Goal: Information Seeking & Learning: Learn about a topic

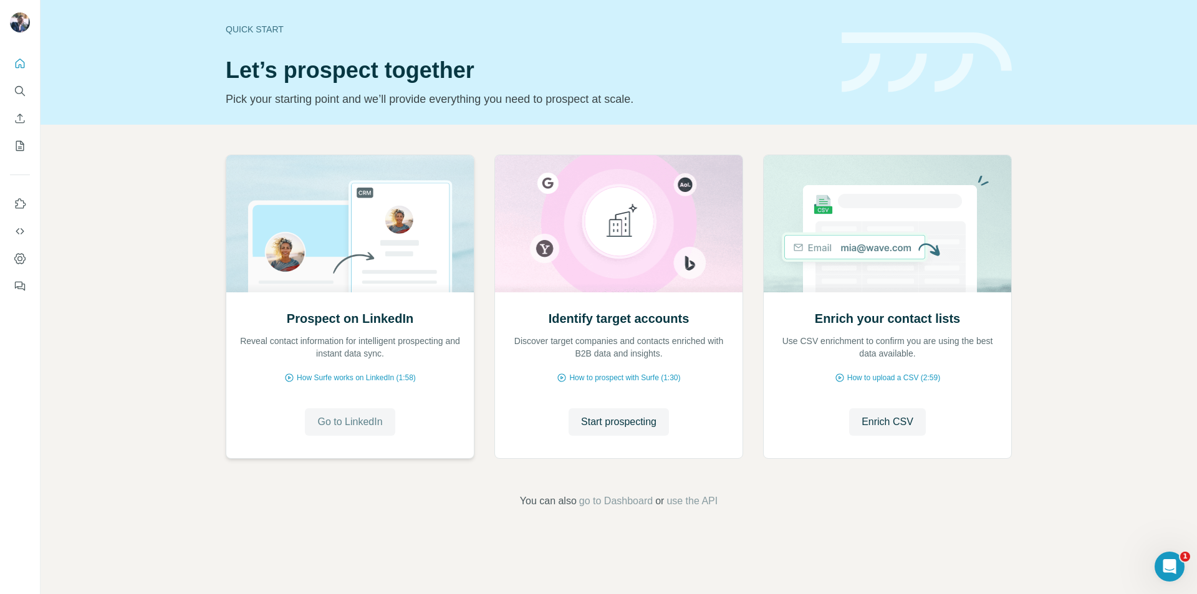
click at [381, 423] on span "Go to LinkedIn" at bounding box center [349, 421] width 65 height 15
click at [346, 423] on span "Go to LinkedIn" at bounding box center [349, 421] width 65 height 15
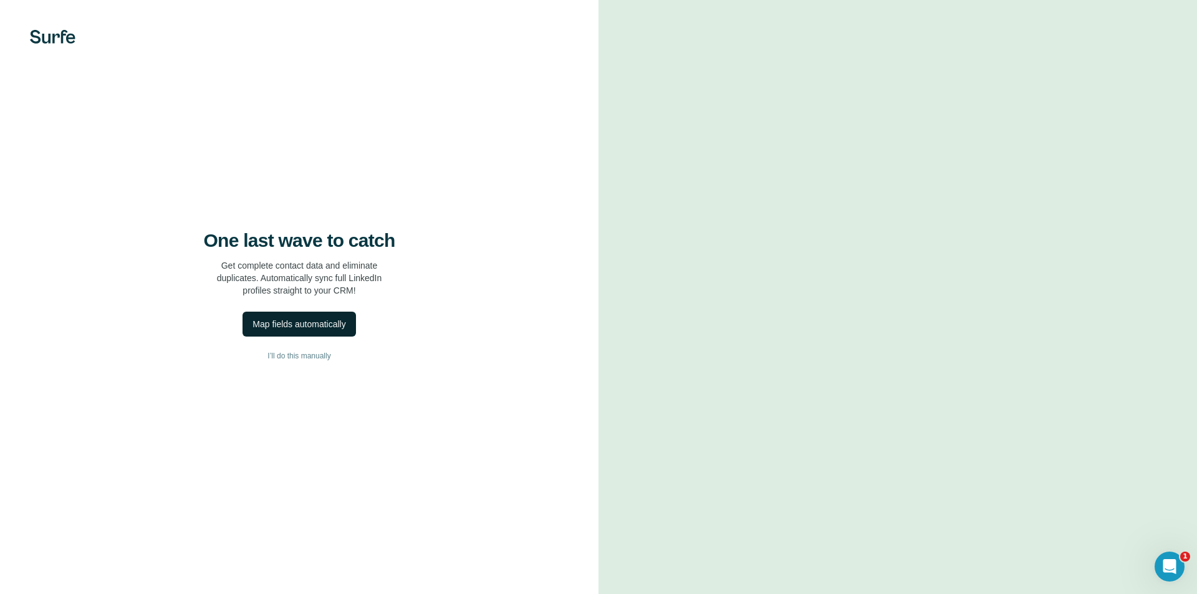
click at [336, 323] on div "Map fields automatically" at bounding box center [298, 324] width 93 height 12
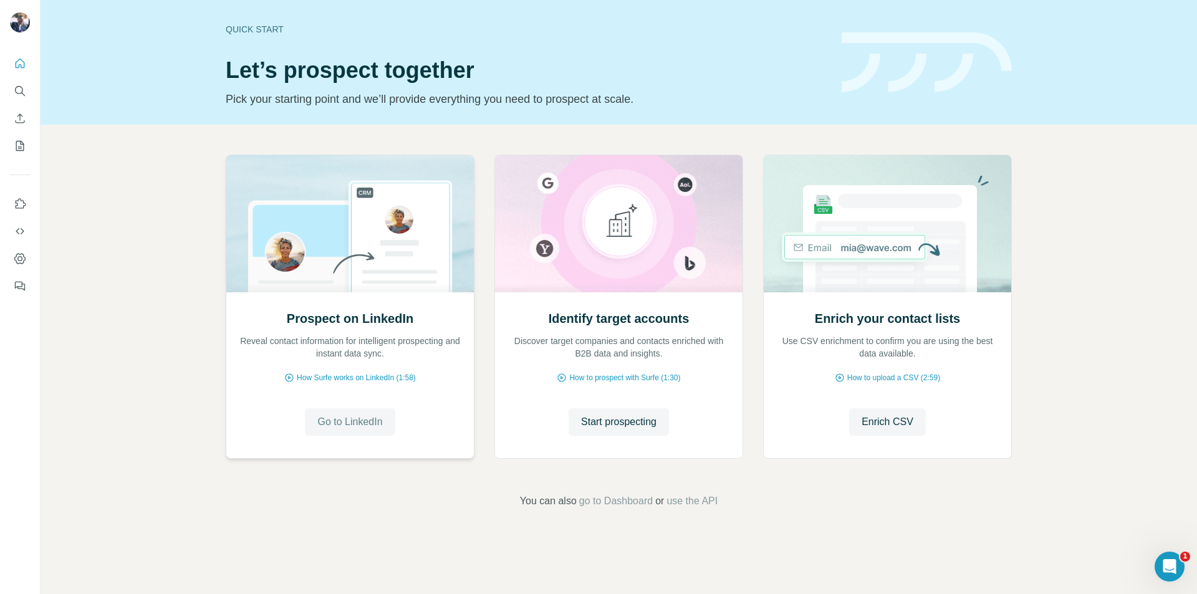
click at [354, 420] on span "Go to LinkedIn" at bounding box center [349, 421] width 65 height 15
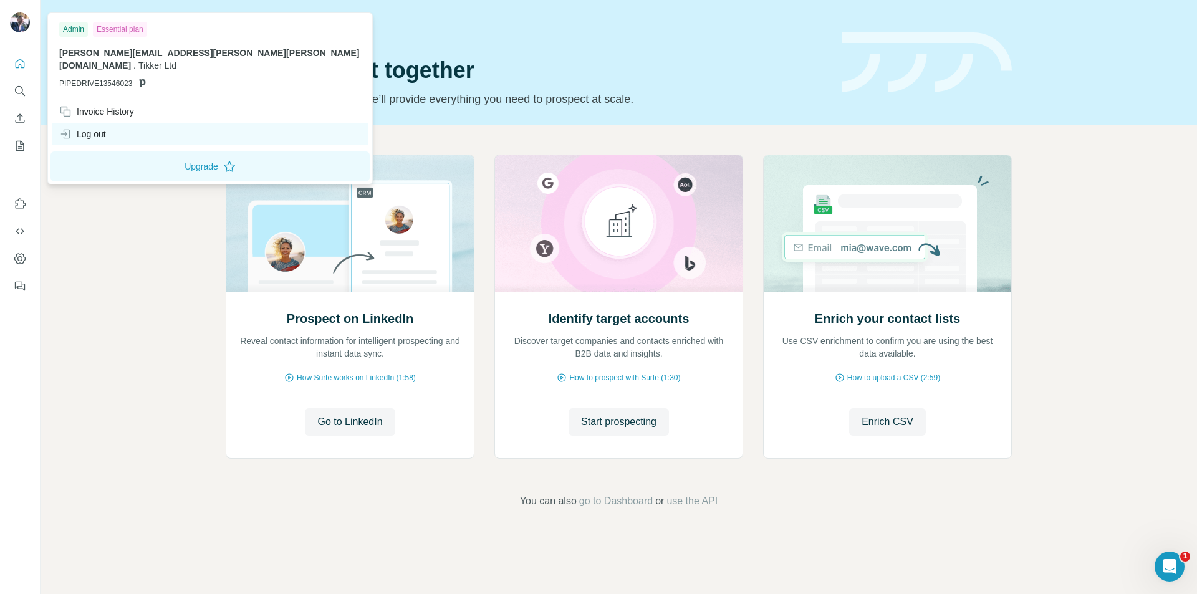
click at [93, 128] on div "Log out" at bounding box center [82, 134] width 47 height 12
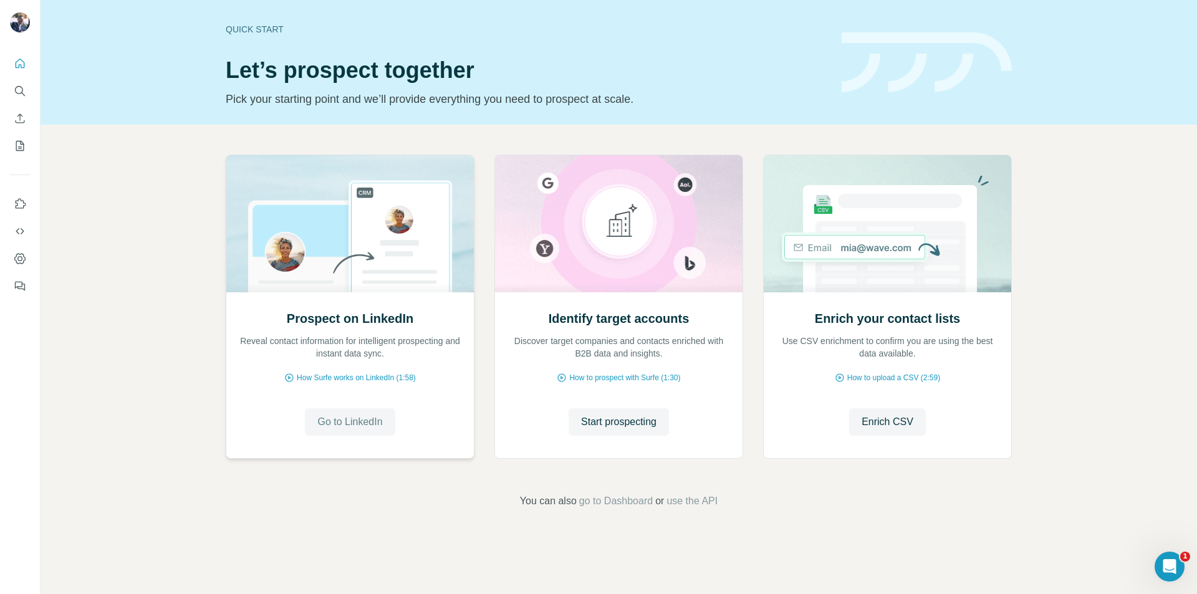
click at [341, 426] on span "Go to LinkedIn" at bounding box center [349, 421] width 65 height 15
click at [1175, 570] on div "Open Intercom Messenger" at bounding box center [1167, 564] width 41 height 41
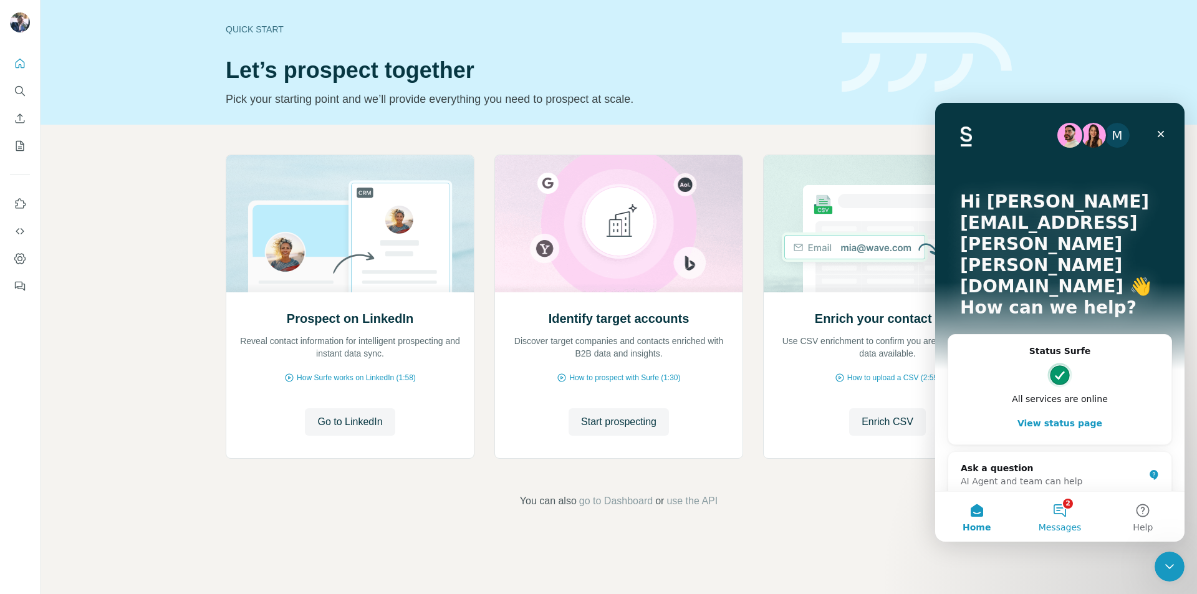
click at [1056, 525] on span "Messages" at bounding box center [1059, 527] width 43 height 9
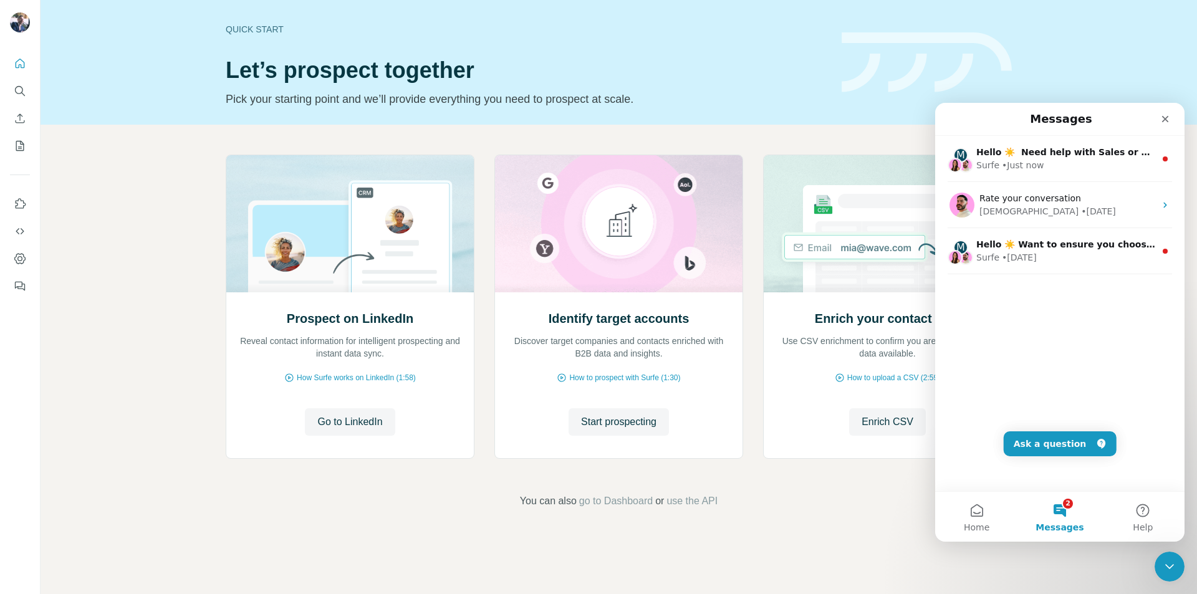
click at [1074, 341] on div "M Hello ☀️ ​ Need help with Sales or Support? We've got you covered! Surfe • Ju…" at bounding box center [1059, 313] width 249 height 355
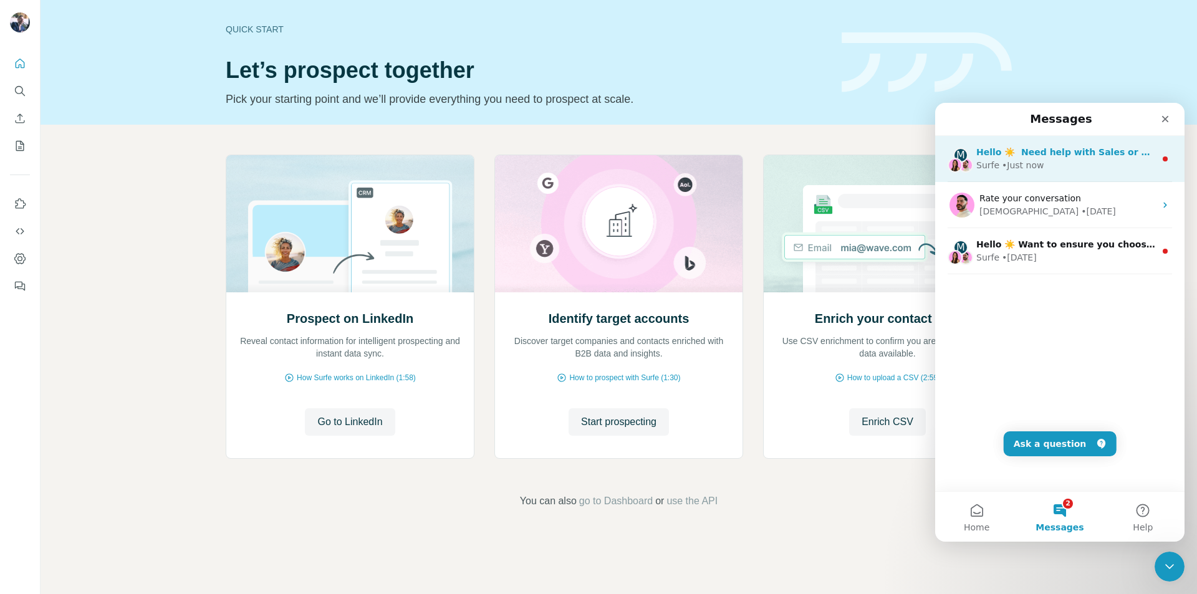
click at [1063, 169] on div "Surfe • Just now" at bounding box center [1065, 165] width 179 height 13
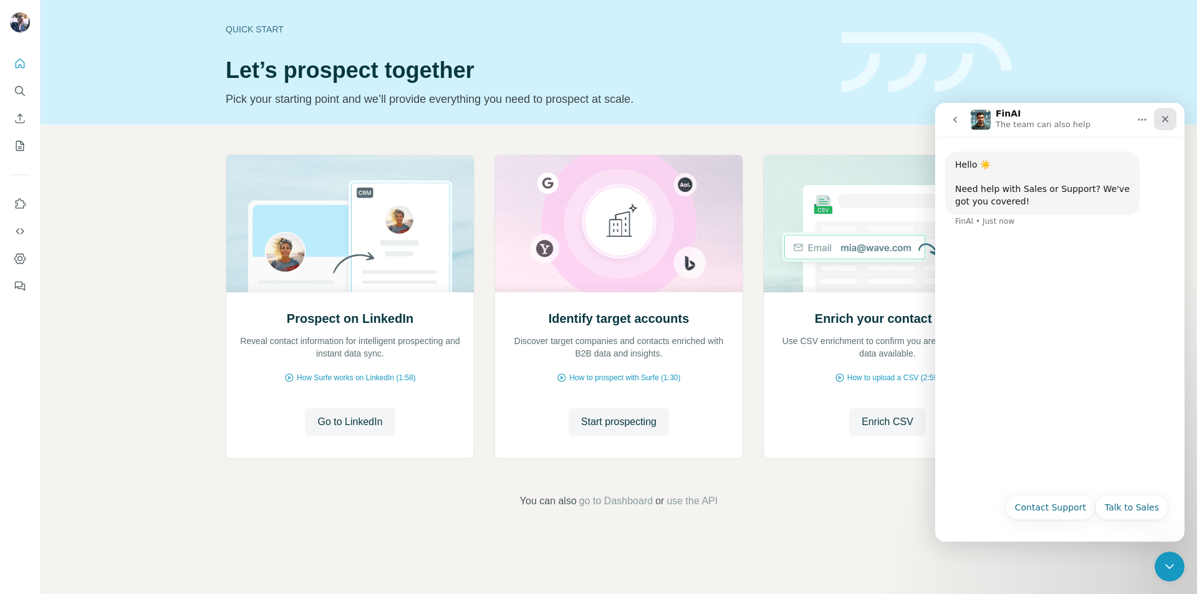
click at [1162, 122] on icon "Close" at bounding box center [1165, 119] width 7 height 7
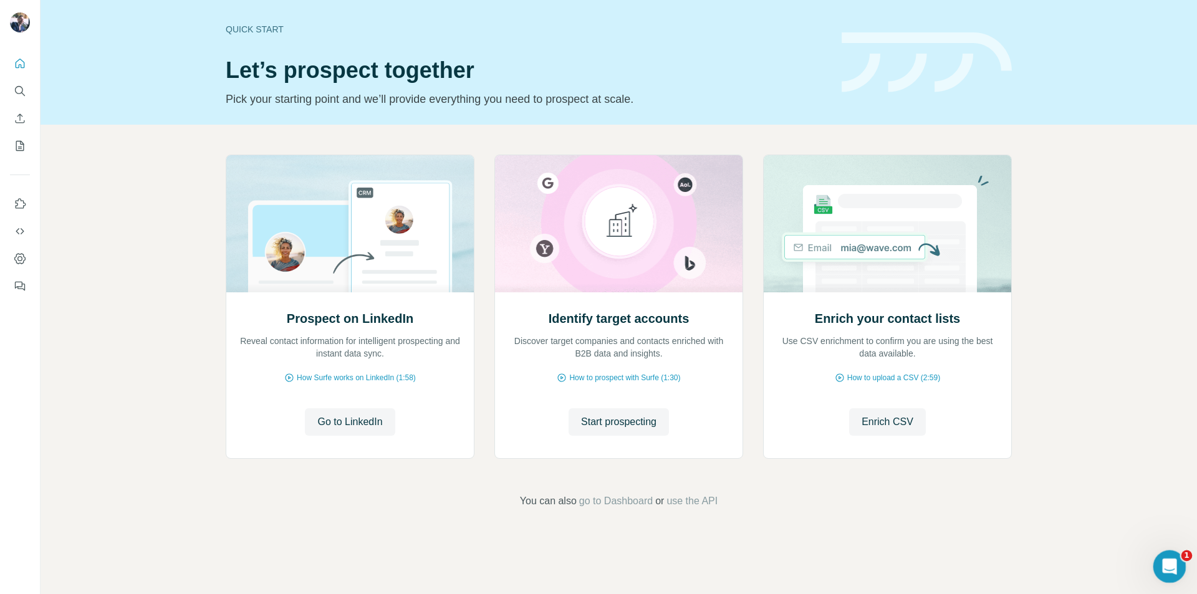
click at [1171, 562] on icon "Open Intercom Messenger" at bounding box center [1167, 565] width 21 height 21
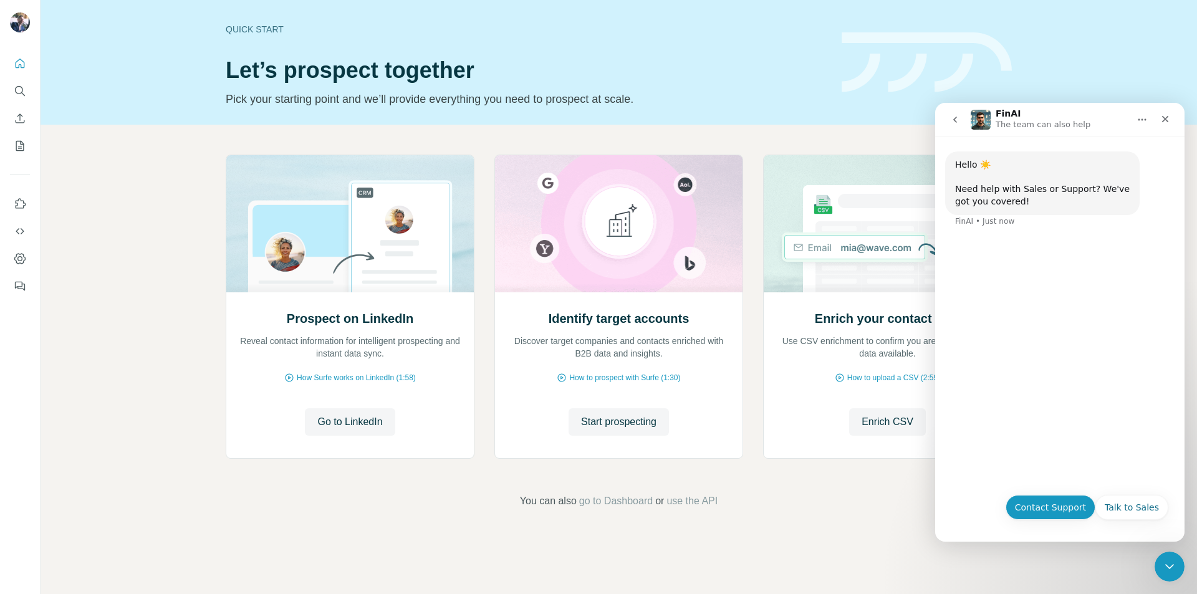
click at [1068, 512] on button "Contact Support" at bounding box center [1050, 507] width 90 height 25
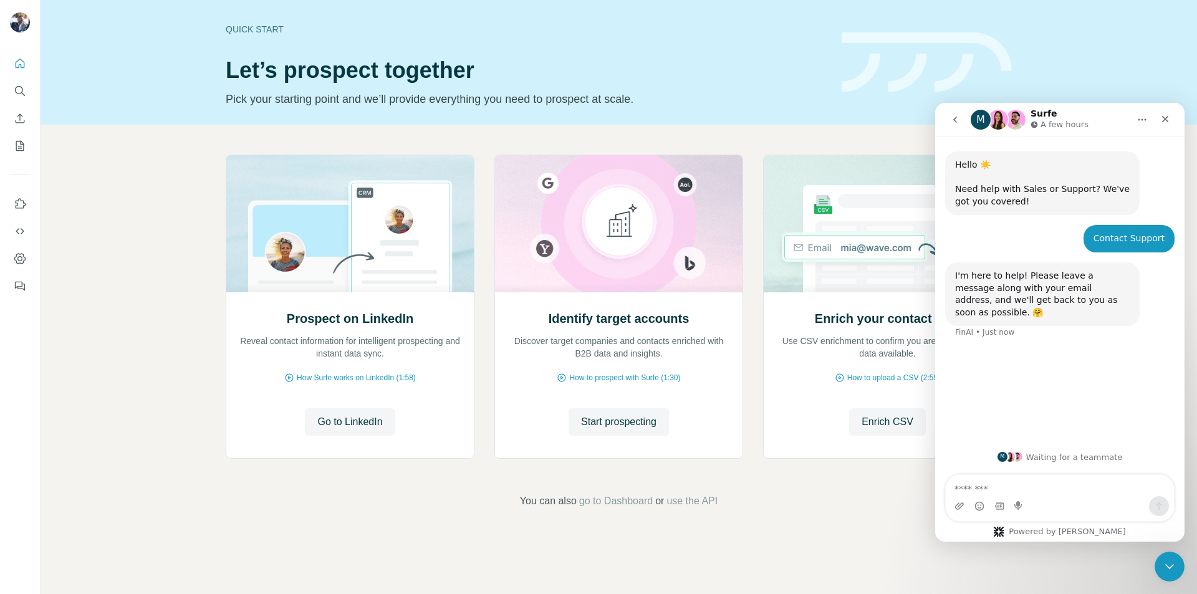
click at [1081, 493] on textarea "Message…" at bounding box center [1059, 485] width 228 height 21
click at [962, 487] on textarea "**********" at bounding box center [1059, 479] width 228 height 34
type textarea "**********"
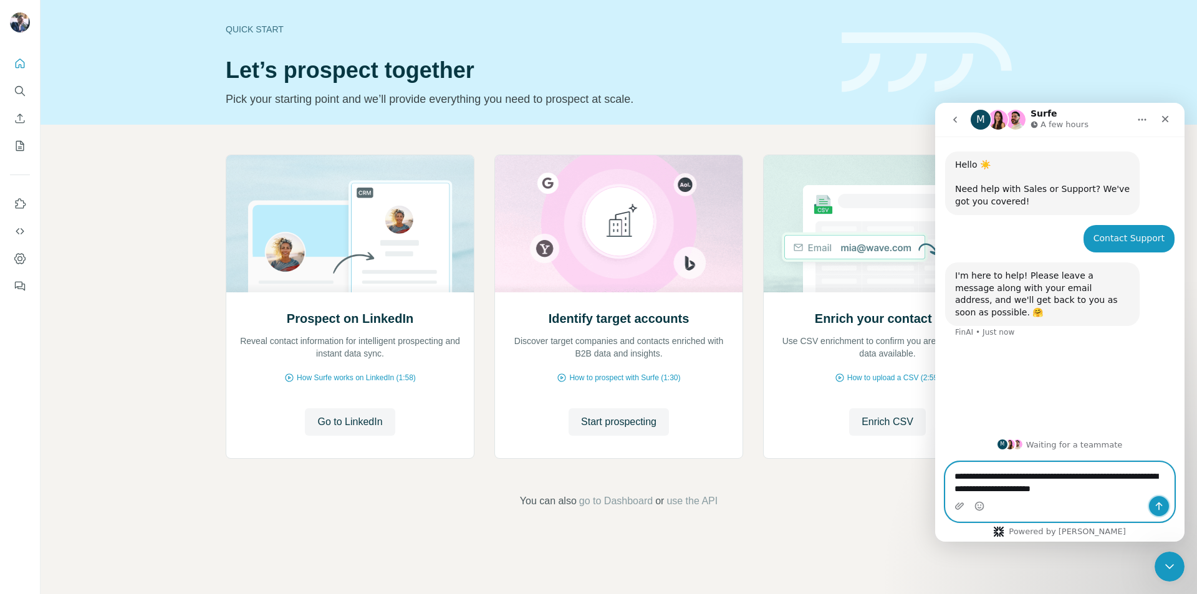
click at [1162, 503] on icon "Send a message…" at bounding box center [1159, 506] width 10 height 10
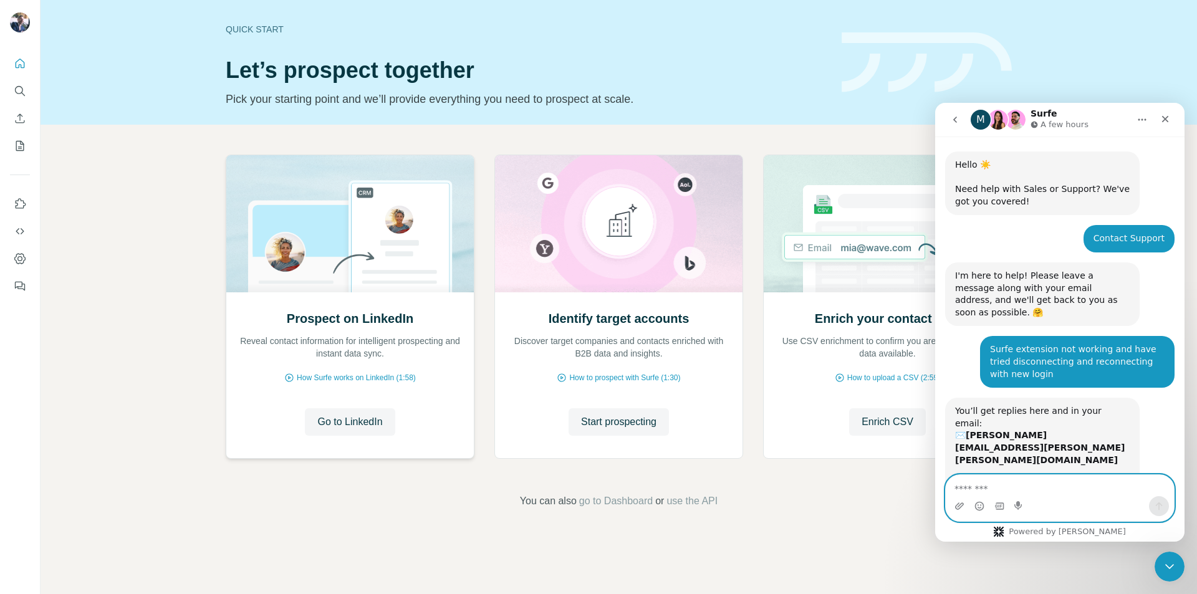
scroll to position [42, 0]
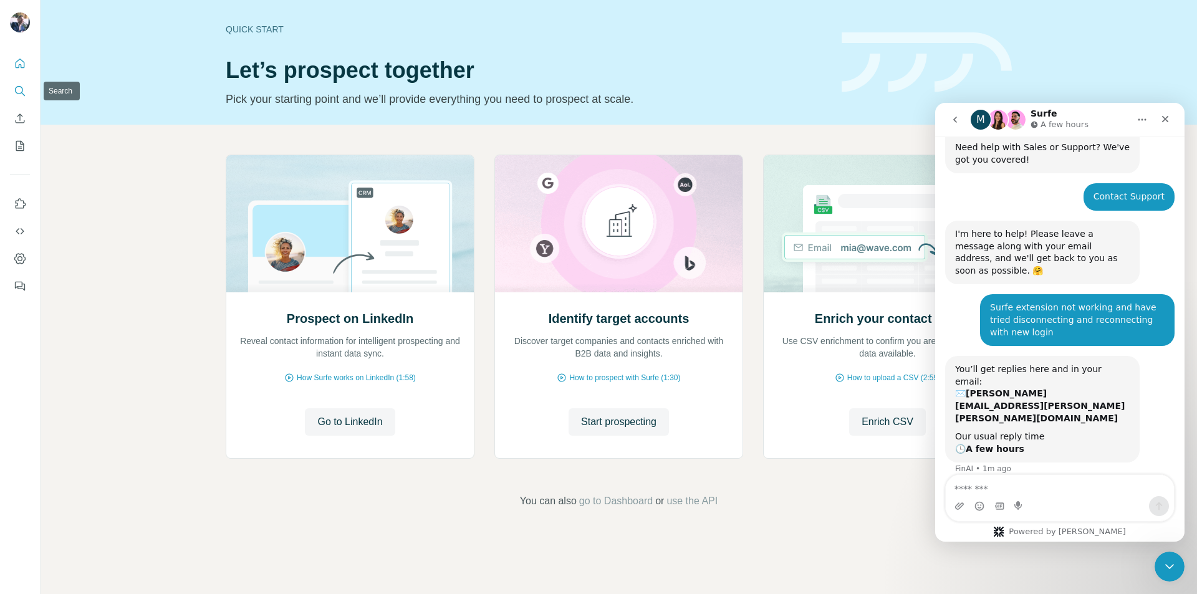
click at [22, 88] on icon "Search" at bounding box center [19, 90] width 8 height 8
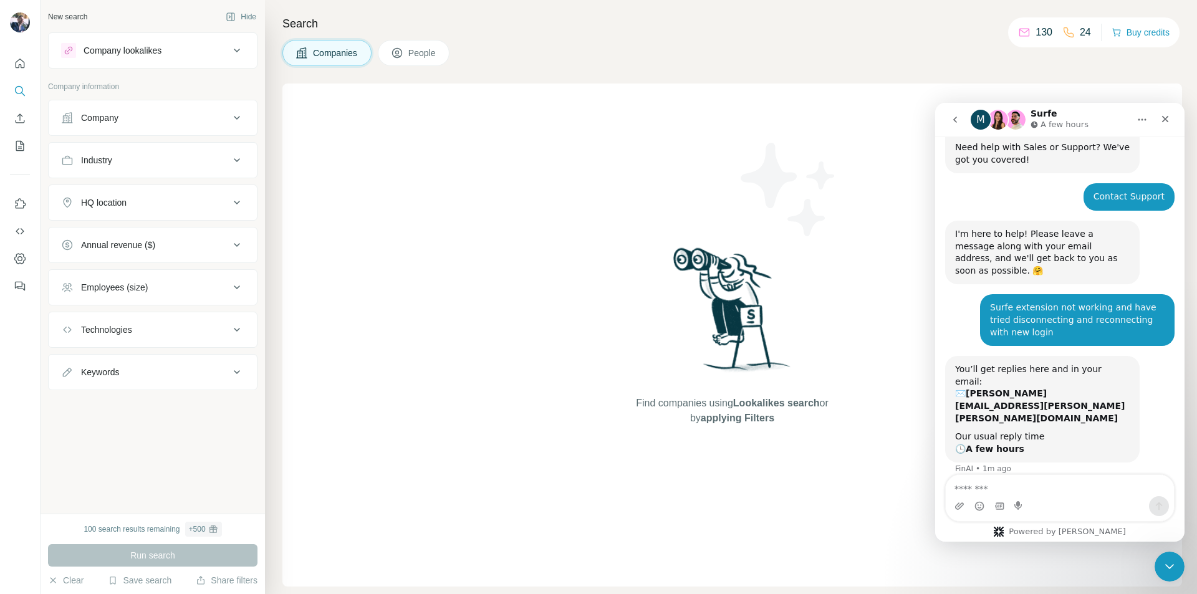
click at [234, 117] on icon at bounding box center [236, 117] width 15 height 15
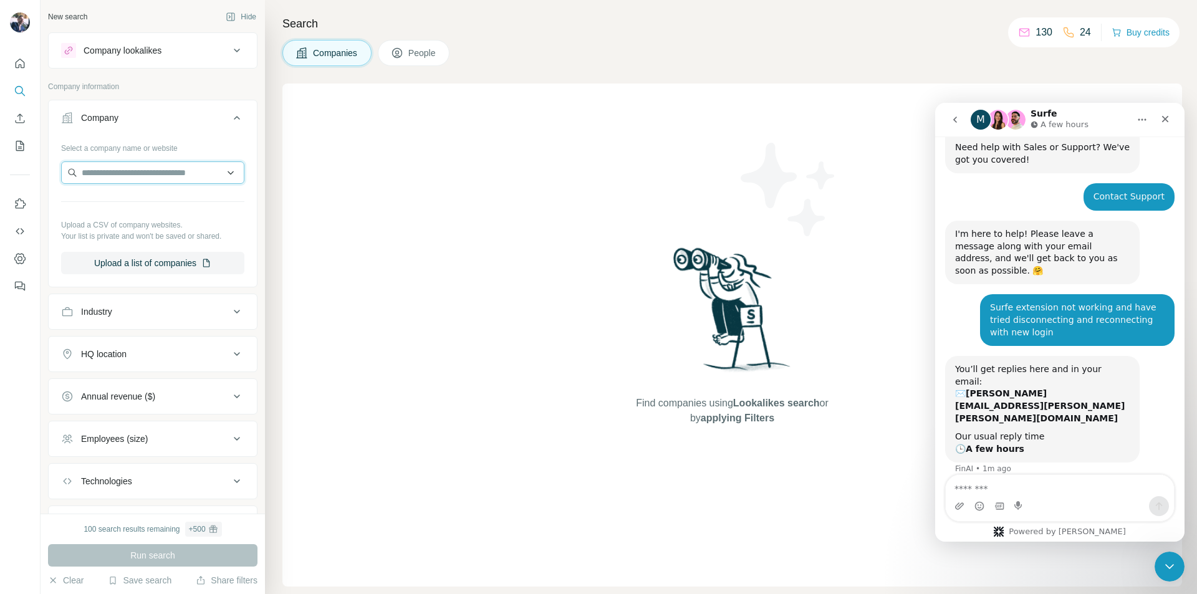
click at [186, 175] on input "text" at bounding box center [152, 172] width 183 height 22
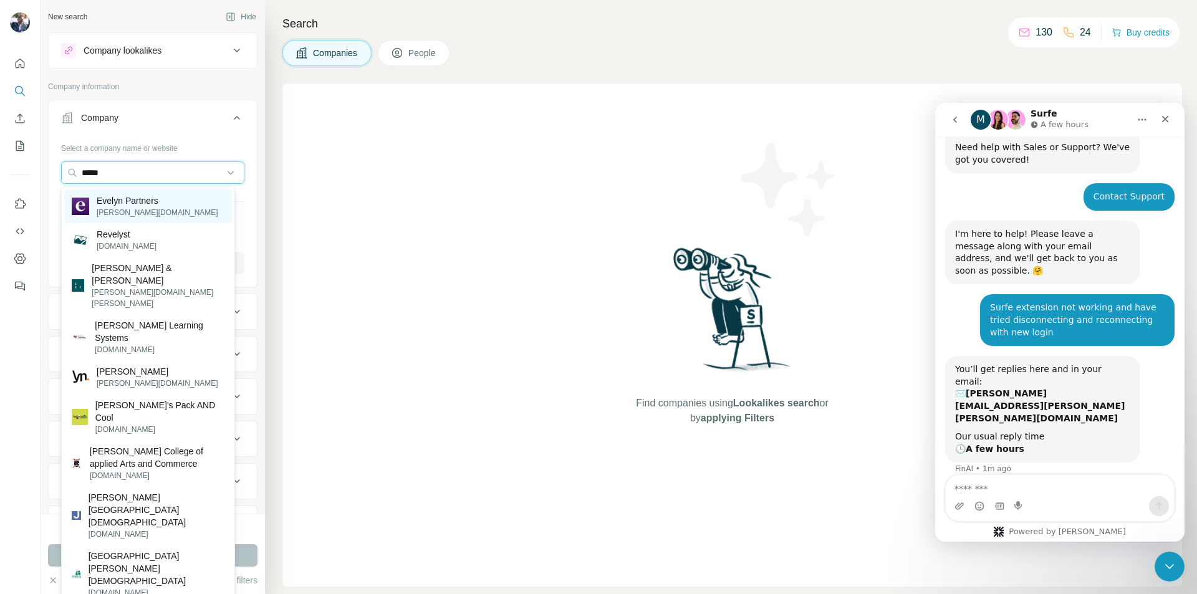
type input "*****"
click at [144, 203] on p "Evelyn Partners" at bounding box center [158, 200] width 122 height 12
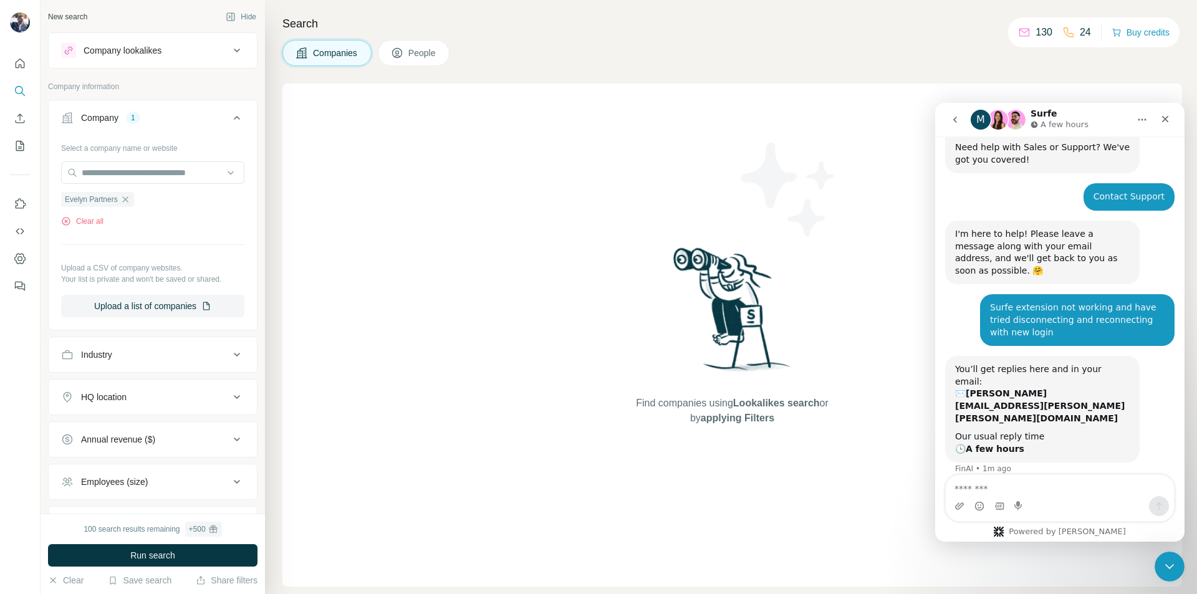
click at [420, 54] on span "People" at bounding box center [422, 53] width 29 height 12
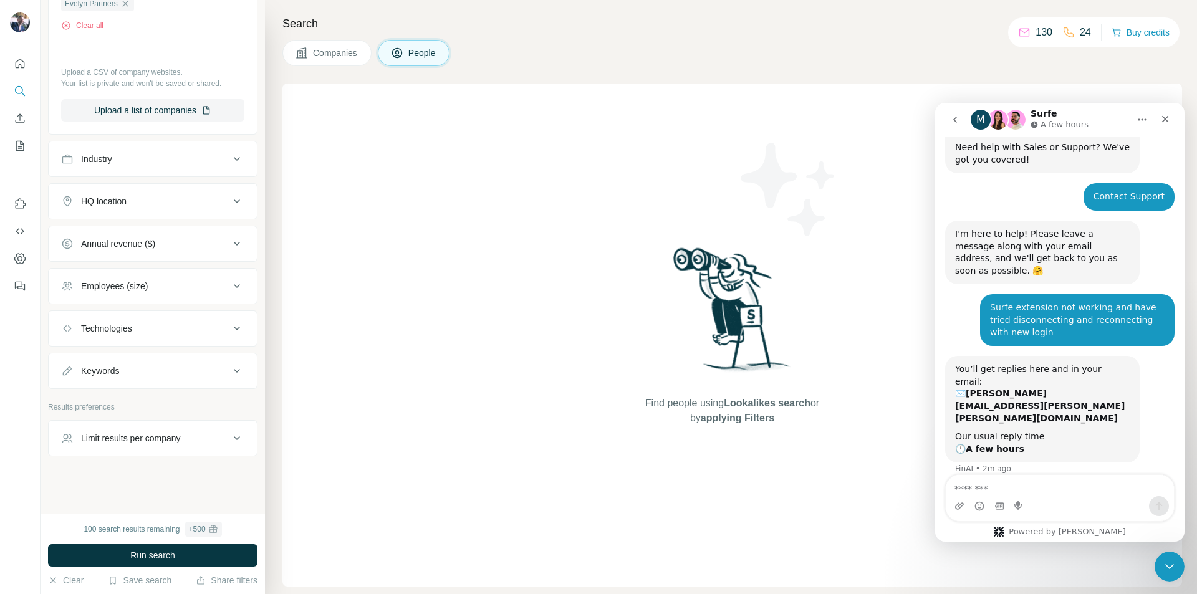
scroll to position [141, 0]
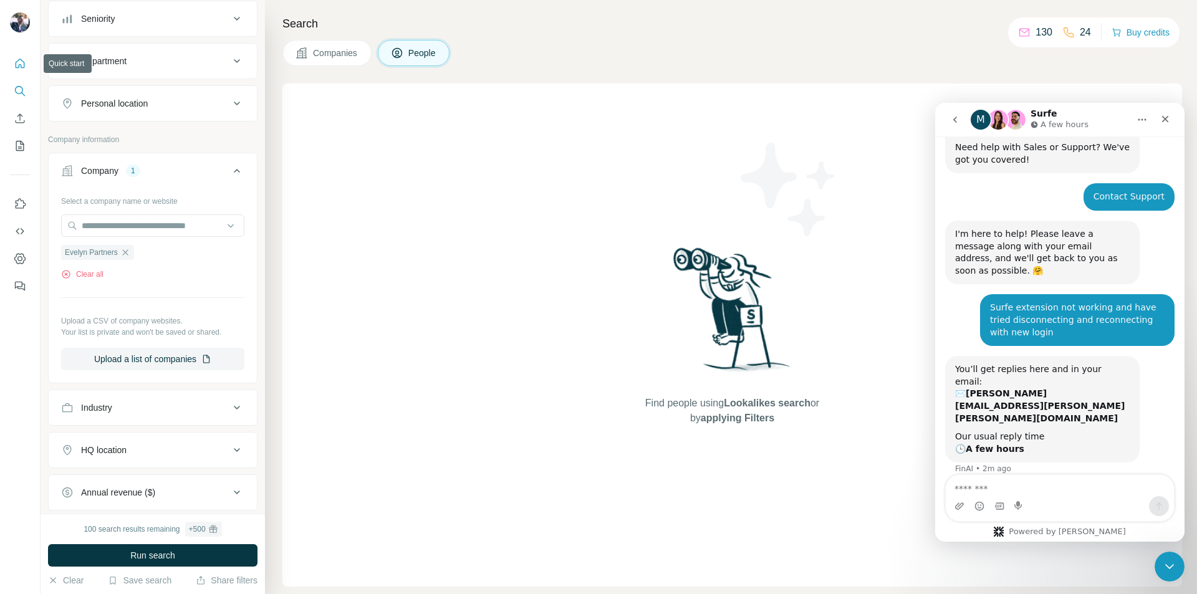
click at [19, 63] on icon "Quick start" at bounding box center [20, 63] width 12 height 12
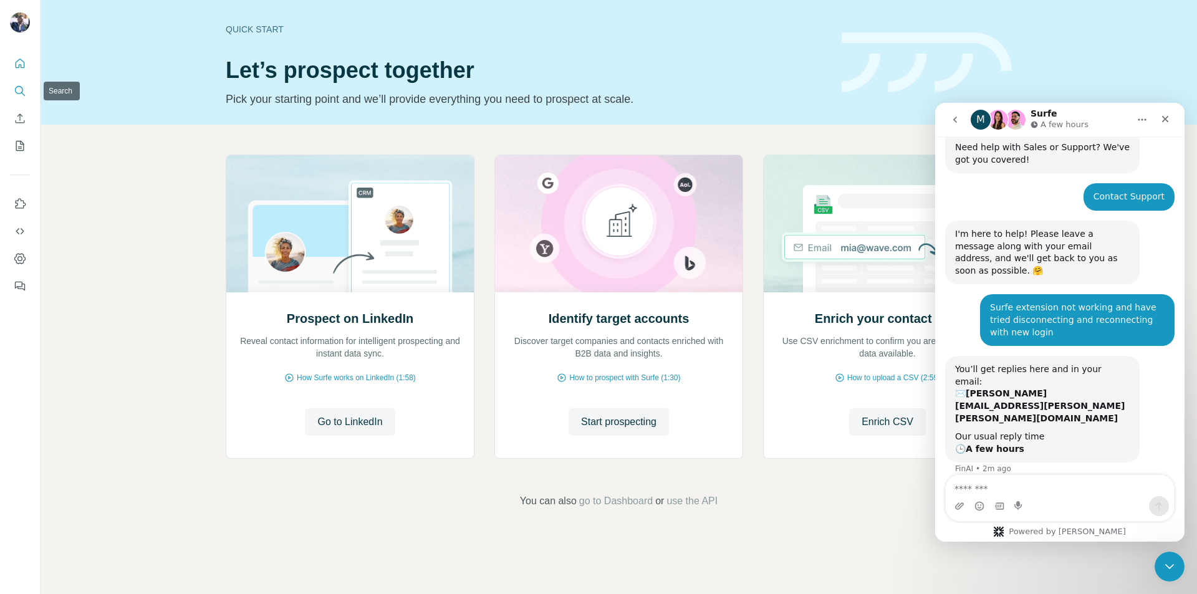
click at [25, 90] on icon "Search" at bounding box center [20, 91] width 12 height 12
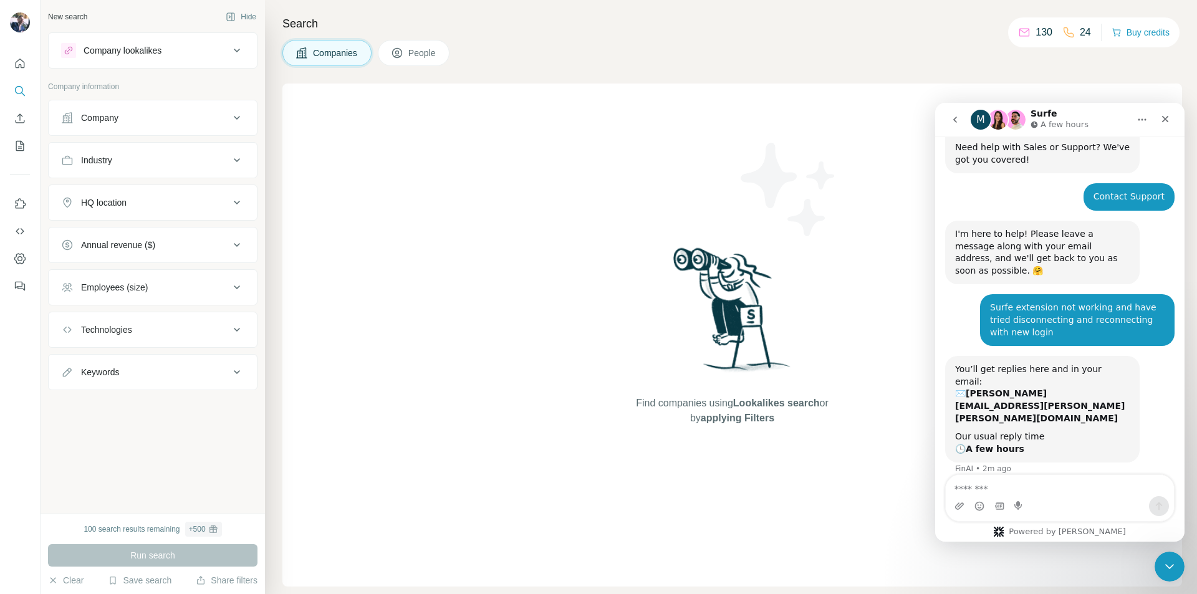
click at [234, 371] on icon at bounding box center [237, 372] width 6 height 4
click at [181, 398] on input "text" at bounding box center [140, 403] width 158 height 22
type input "**********"
click at [234, 123] on icon at bounding box center [236, 117] width 15 height 15
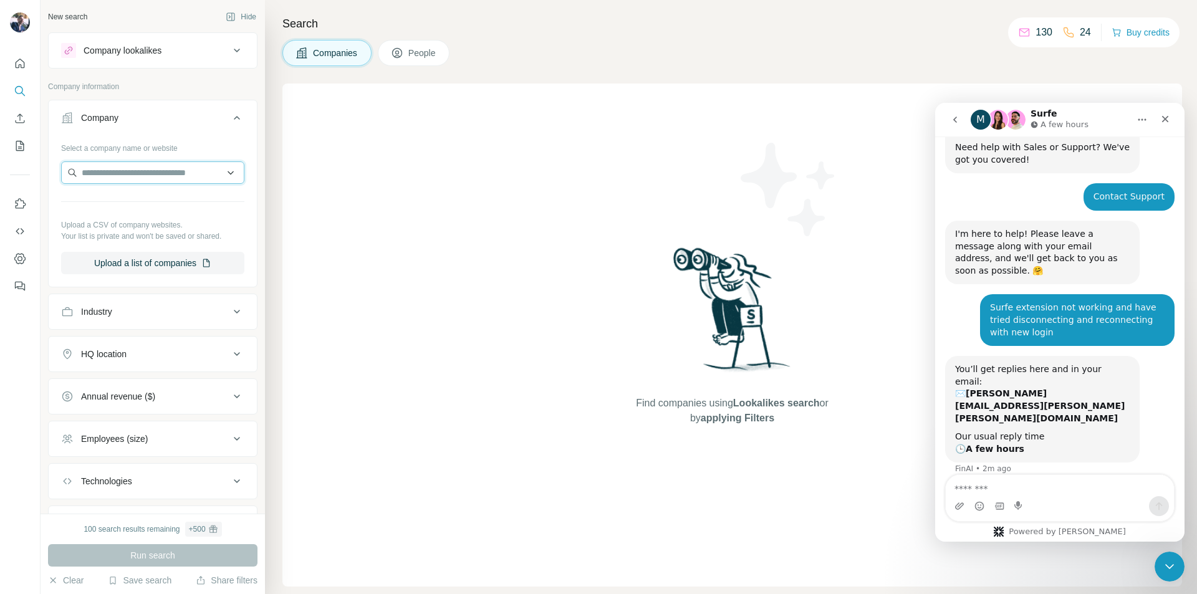
click at [195, 175] on input "text" at bounding box center [152, 172] width 183 height 22
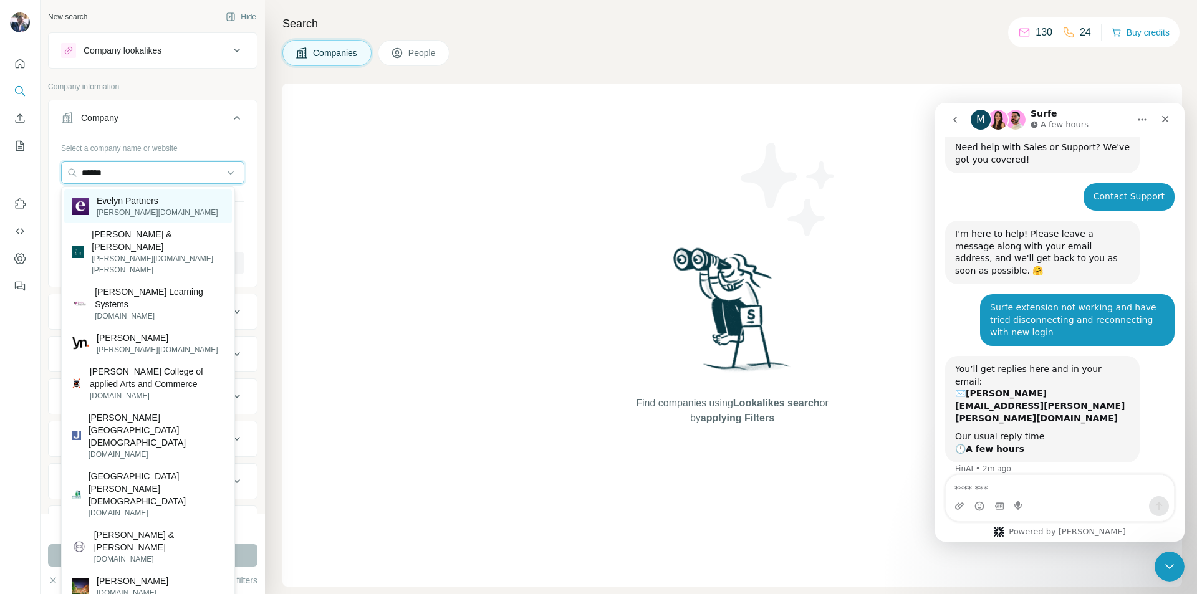
type input "******"
click at [172, 213] on div "[PERSON_NAME] Partners [DOMAIN_NAME]" at bounding box center [148, 206] width 168 height 34
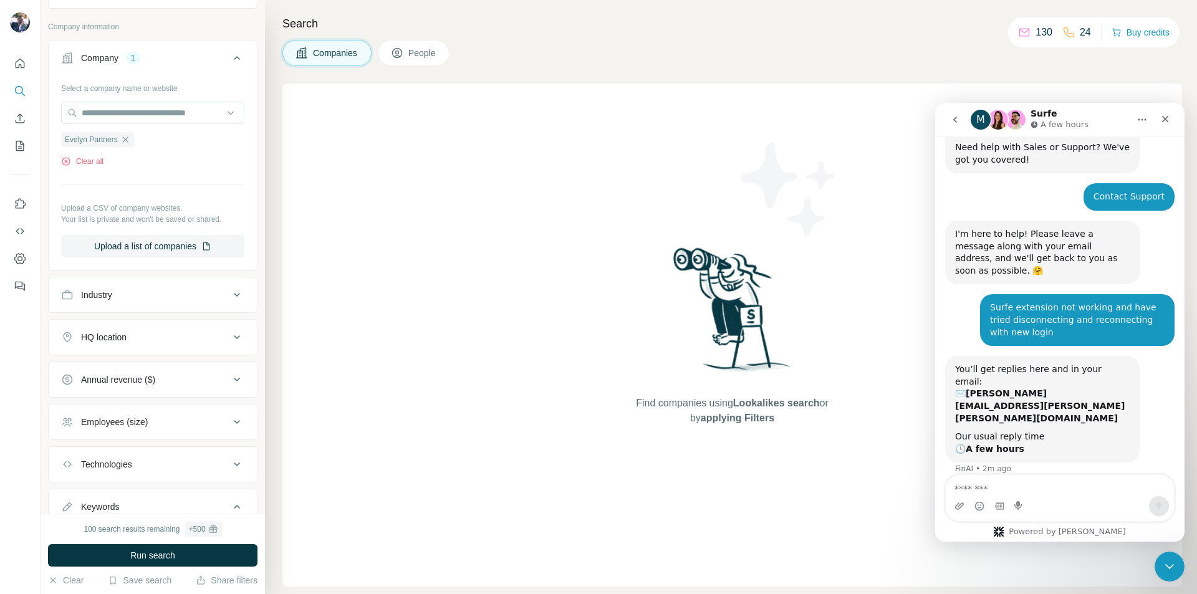
scroll to position [144, 0]
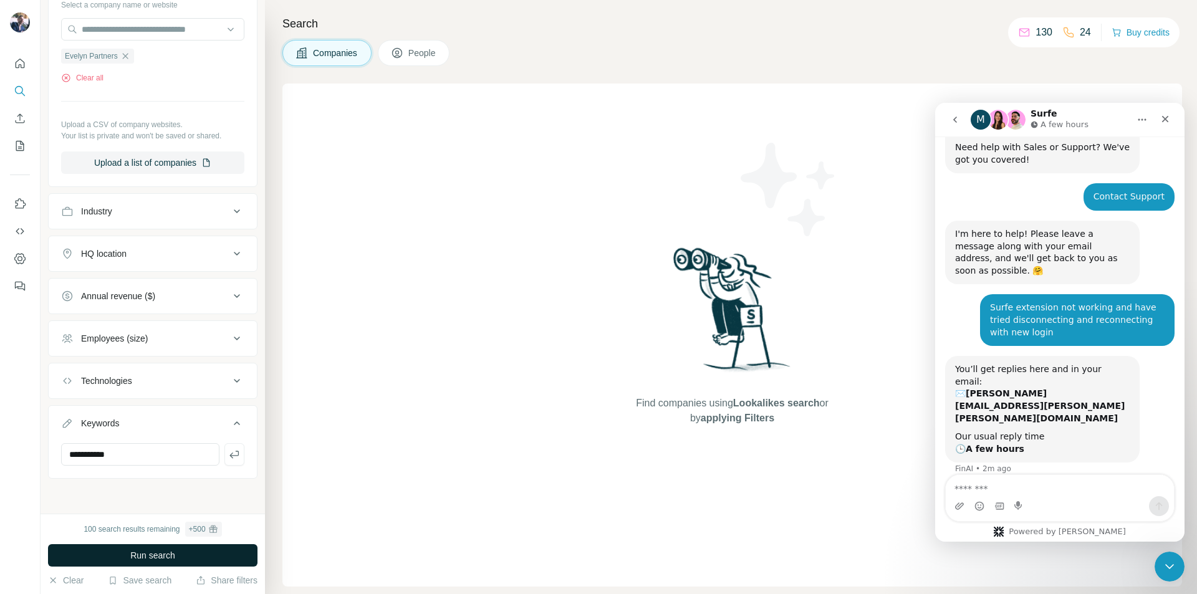
click at [183, 551] on button "Run search" at bounding box center [152, 555] width 209 height 22
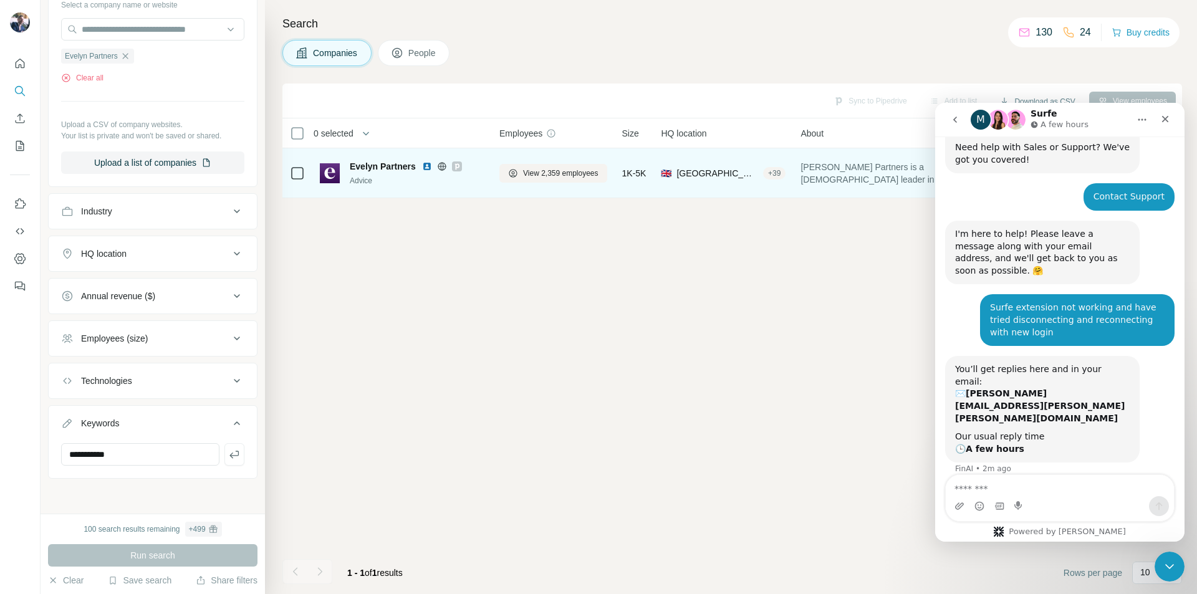
click at [381, 181] on div "Advice" at bounding box center [417, 180] width 135 height 11
click at [385, 165] on span "Evelyn Partners" at bounding box center [383, 166] width 66 height 12
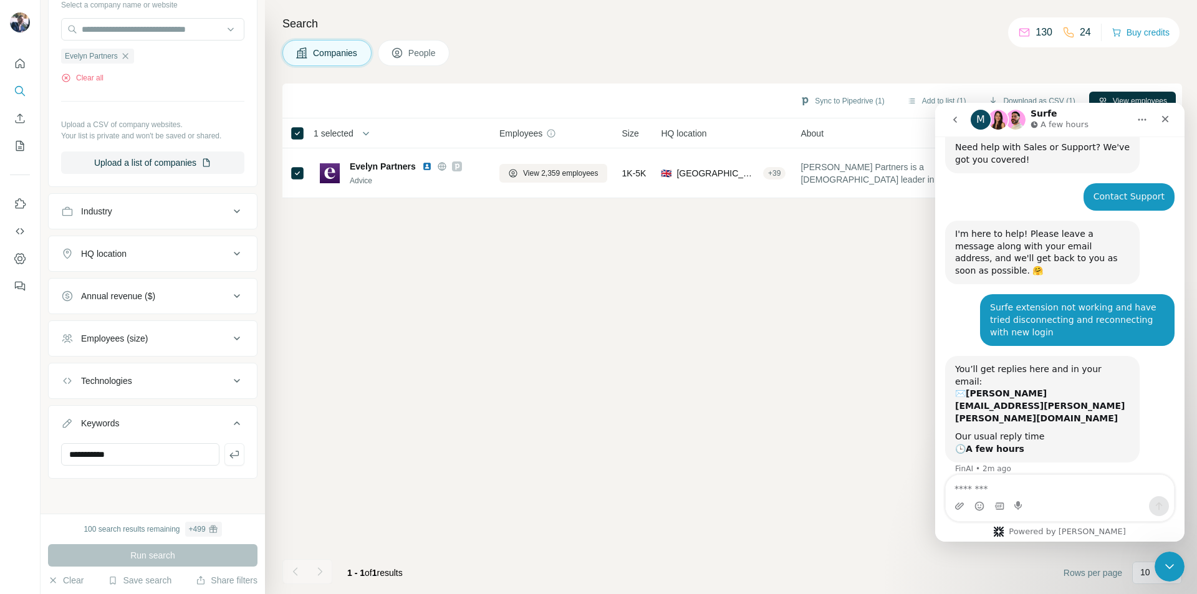
click at [882, 58] on div "Companies People" at bounding box center [731, 53] width 899 height 26
click at [1165, 122] on icon "Close" at bounding box center [1165, 119] width 10 height 10
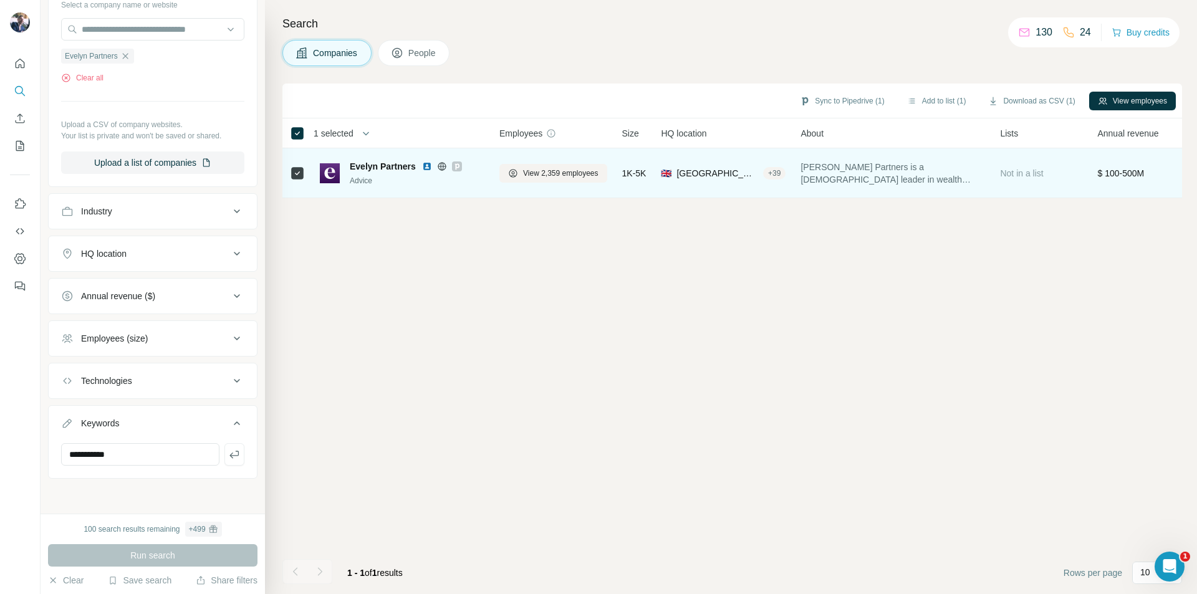
click at [838, 181] on span "[PERSON_NAME] Partners is a [DEMOGRAPHIC_DATA] leader in wealth management, pro…" at bounding box center [892, 173] width 184 height 25
click at [361, 168] on span "Evelyn Partners" at bounding box center [383, 166] width 66 height 12
drag, startPoint x: 576, startPoint y: 193, endPoint x: 712, endPoint y: 191, distance: 135.9
click at [0, 0] on tr "[PERSON_NAME] Partners Advice View 2,359 employees 1K-5K 🇬🇧 [GEOGRAPHIC_DATA], …" at bounding box center [0, 0] width 0 height 0
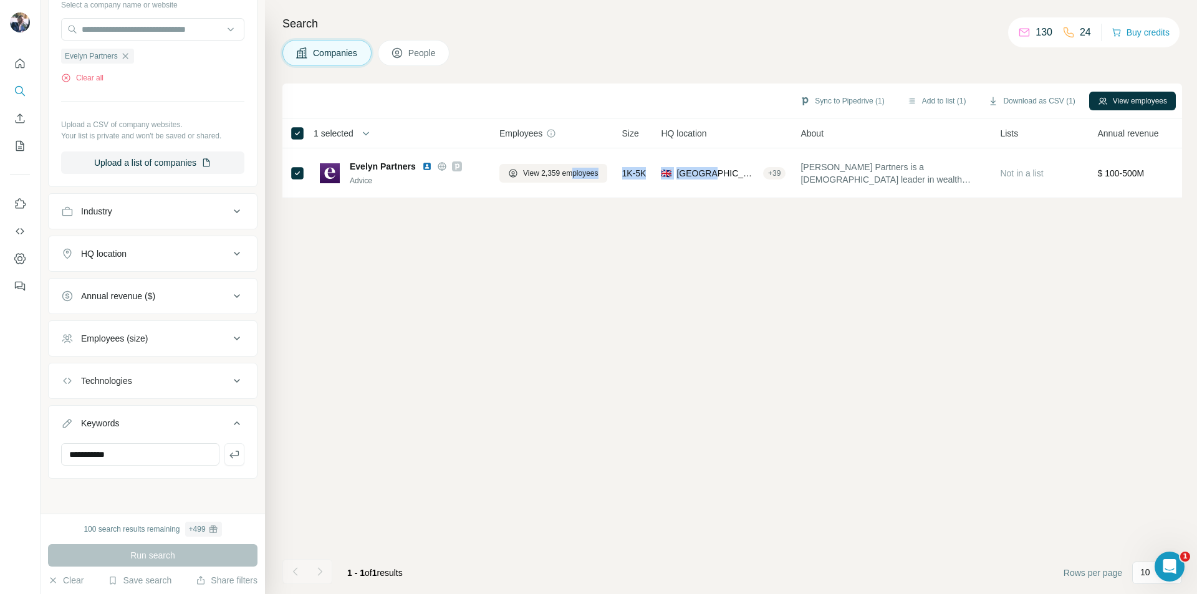
click at [425, 55] on span "People" at bounding box center [422, 53] width 29 height 12
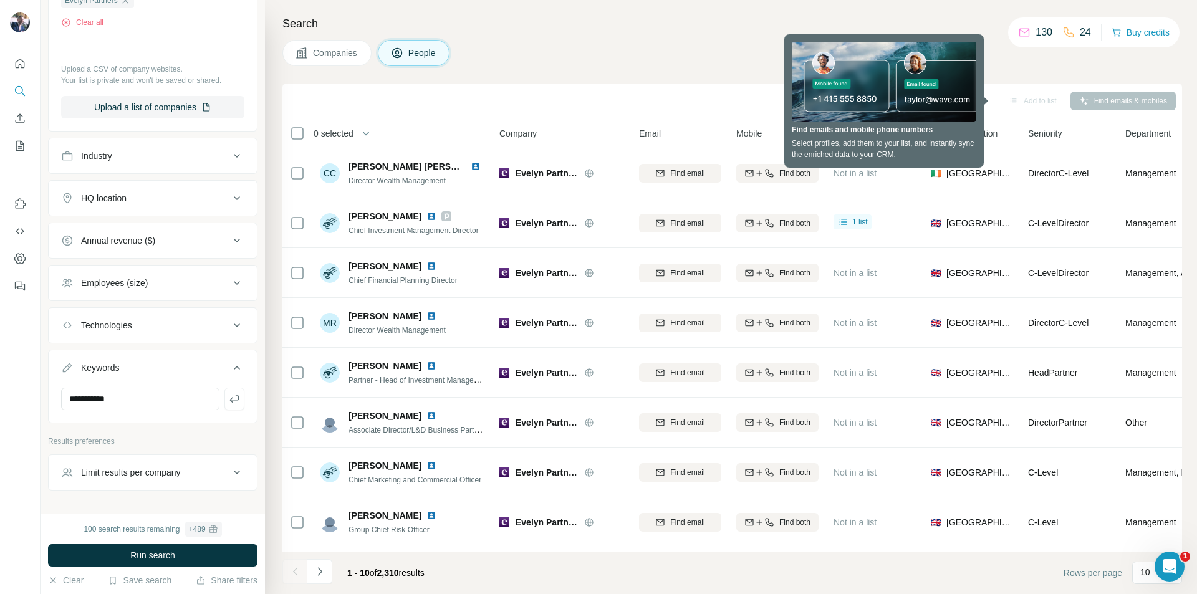
scroll to position [428, 0]
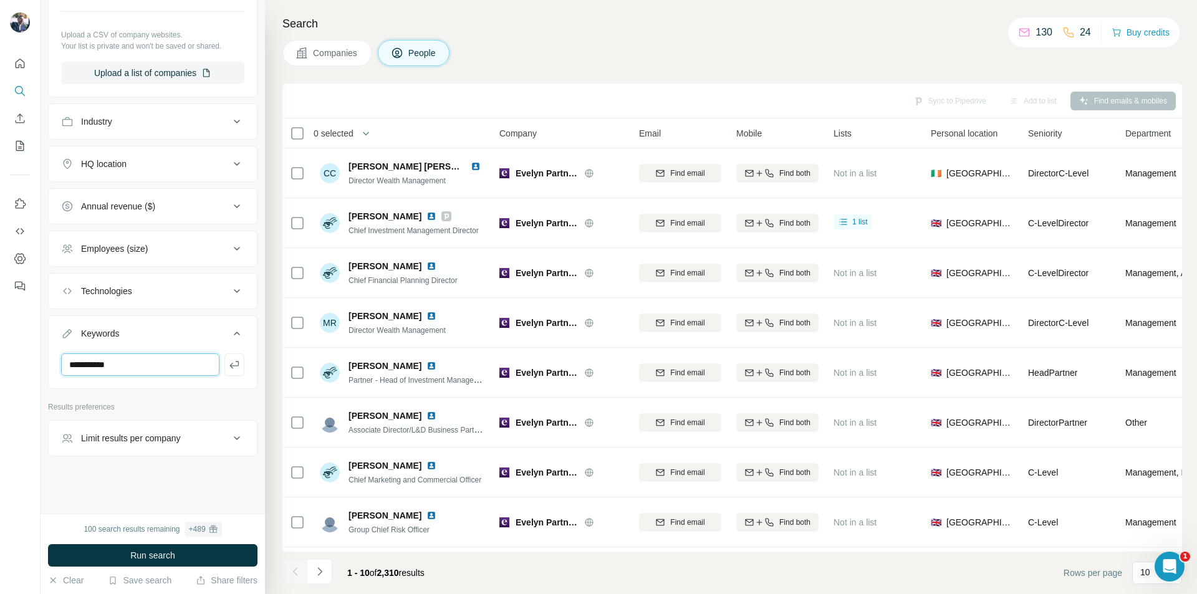
drag, startPoint x: 168, startPoint y: 360, endPoint x: 96, endPoint y: 356, distance: 72.4
click at [96, 356] on input "**********" at bounding box center [140, 364] width 158 height 22
type input "******"
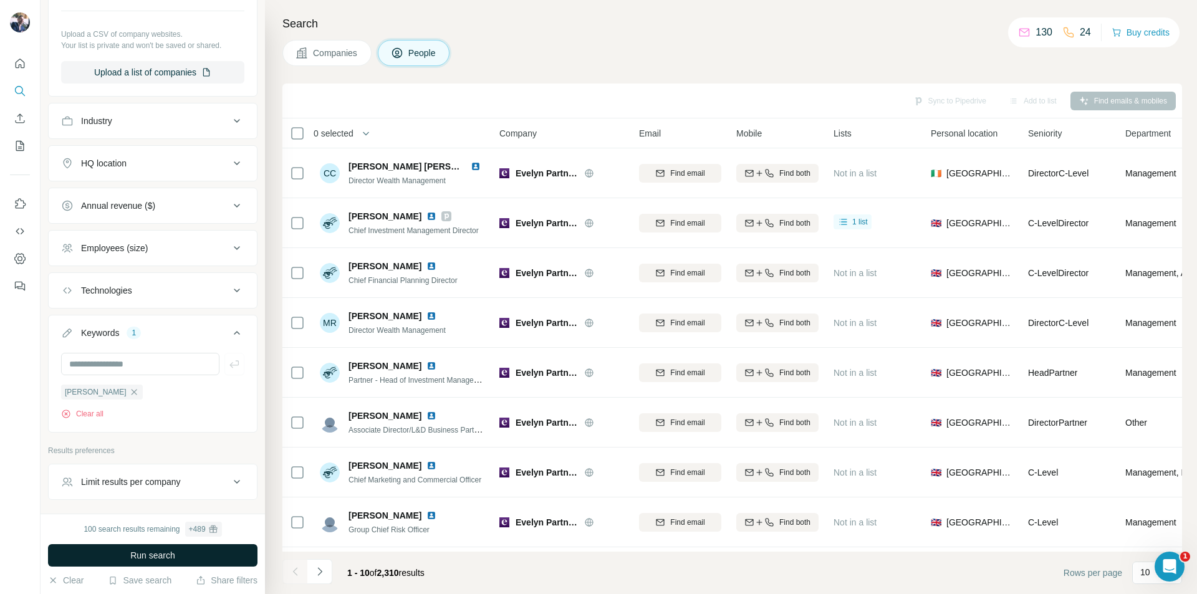
click at [166, 559] on span "Run search" at bounding box center [152, 555] width 45 height 12
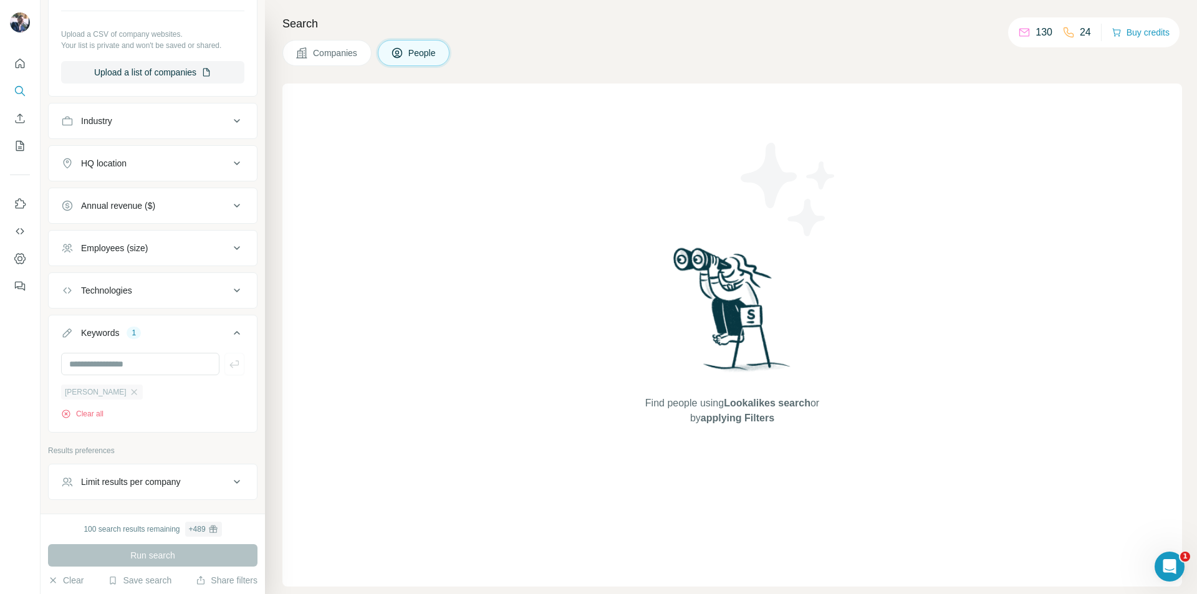
click at [103, 393] on div "[PERSON_NAME]" at bounding box center [102, 392] width 82 height 15
click at [131, 395] on icon "button" at bounding box center [134, 392] width 6 height 6
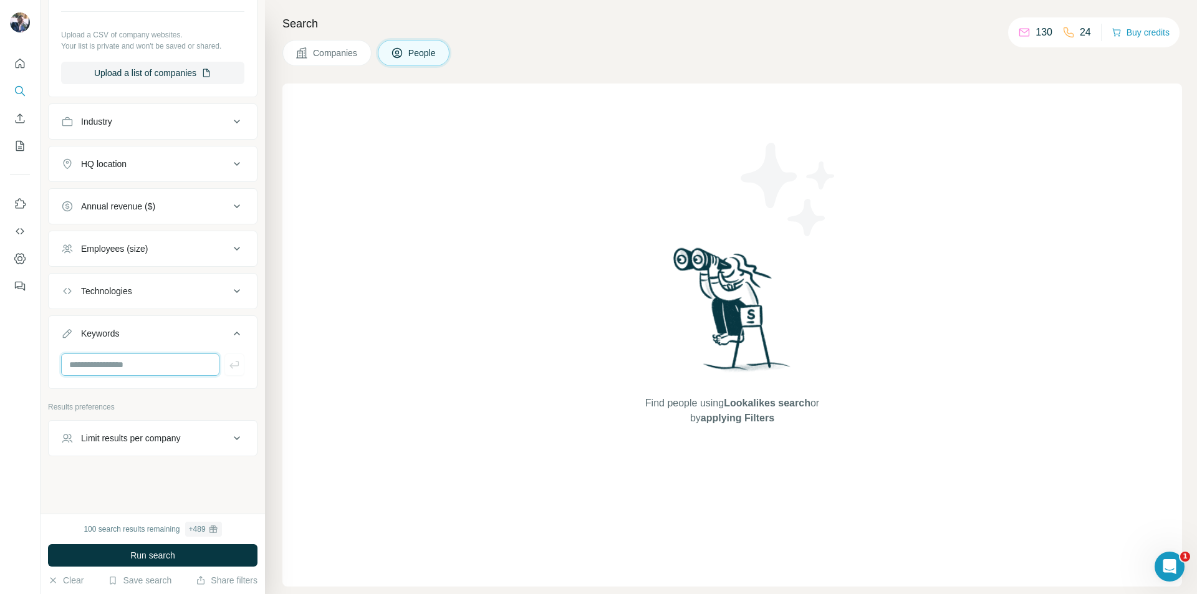
click at [117, 364] on input "text" at bounding box center [140, 364] width 158 height 22
type input "****"
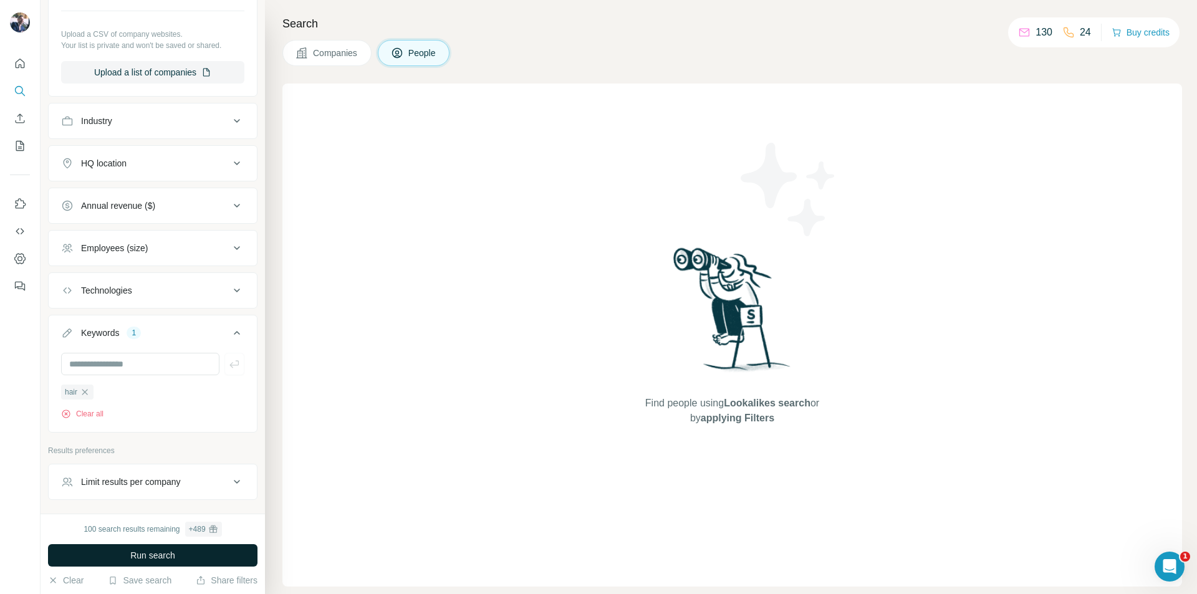
click at [183, 560] on button "Run search" at bounding box center [152, 555] width 209 height 22
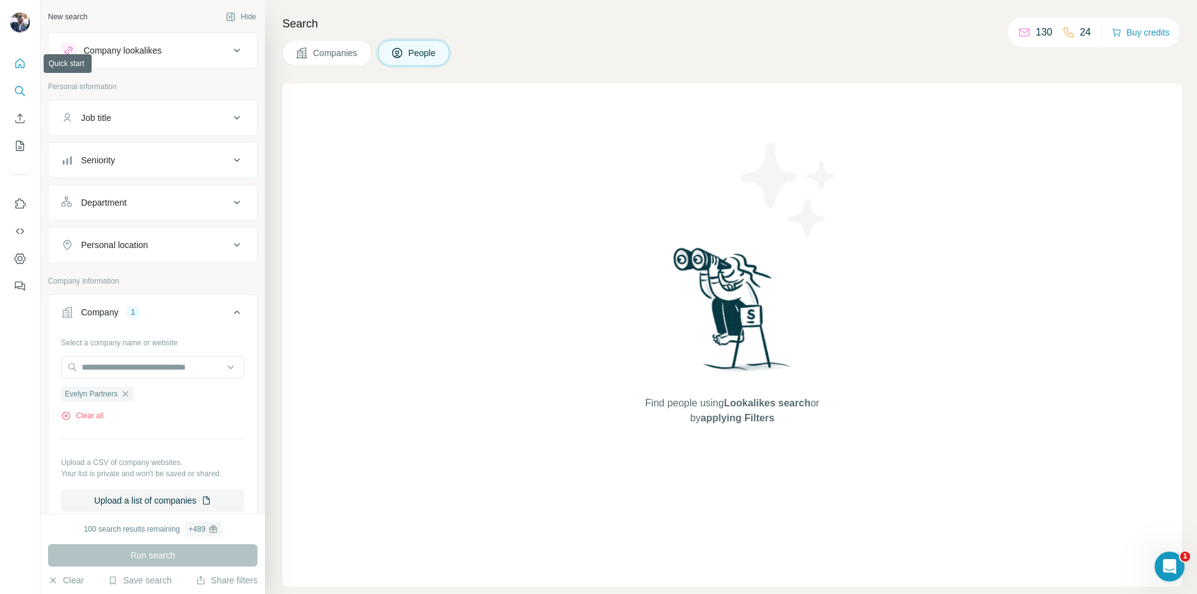
click at [26, 64] on button "Quick start" at bounding box center [20, 63] width 20 height 22
